Goal: Information Seeking & Learning: Check status

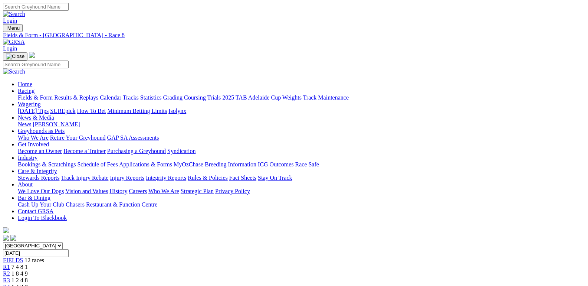
click at [127, 263] on div "R1 7 4 8 1" at bounding box center [294, 266] width 582 height 7
click at [10, 270] on link "R2" at bounding box center [6, 273] width 7 height 6
